Goal: Navigation & Orientation: Find specific page/section

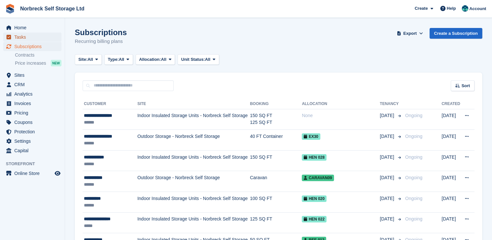
click at [19, 32] on span "Tasks" at bounding box center [33, 36] width 39 height 9
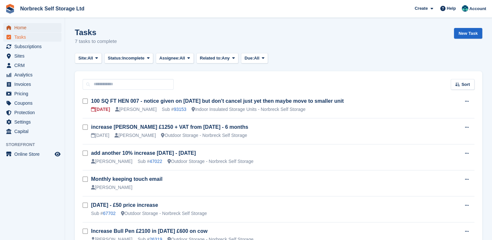
click at [19, 28] on span "Home" at bounding box center [33, 27] width 39 height 9
